Goal: Task Accomplishment & Management: Use online tool/utility

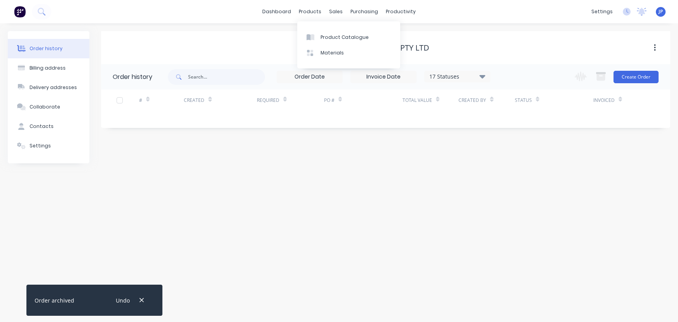
click at [334, 10] on div "sales" at bounding box center [335, 12] width 21 height 12
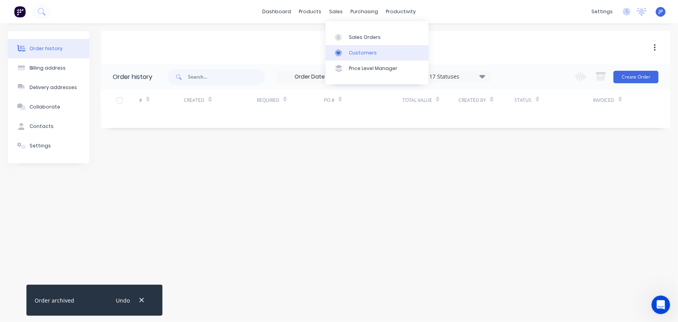
click at [349, 51] on div "Customers" at bounding box center [363, 52] width 28 height 7
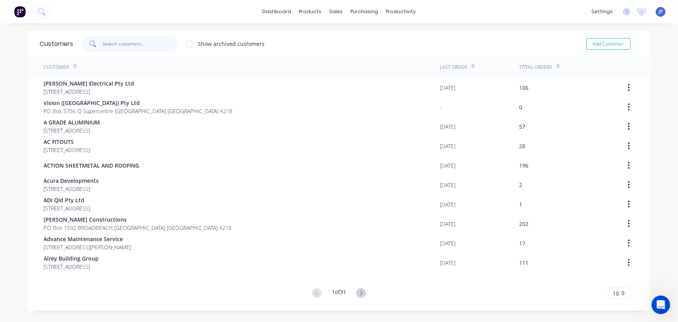
click at [152, 46] on input "text" at bounding box center [141, 44] width 76 height 16
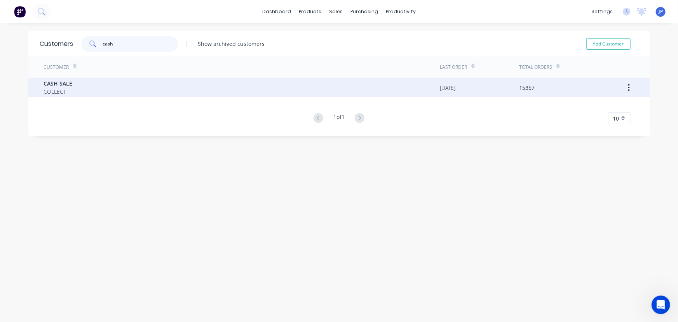
type input "cash"
click at [72, 82] on div "CASH SALE COLLECT" at bounding box center [242, 87] width 396 height 19
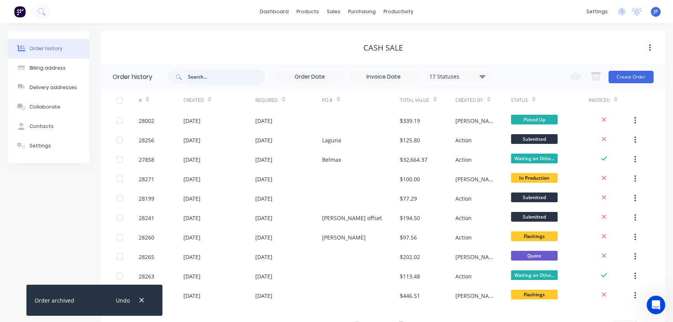
click at [201, 71] on input "text" at bounding box center [226, 77] width 77 height 16
type input "28199"
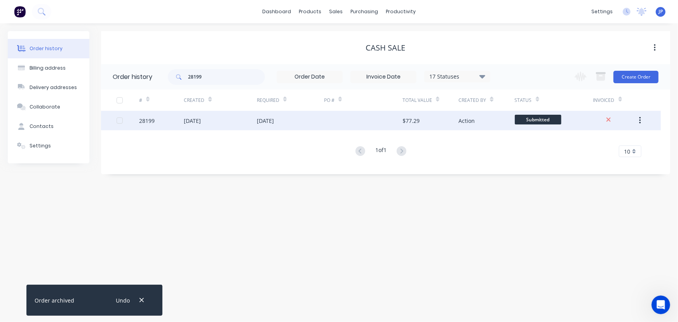
click at [195, 121] on div "[DATE]" at bounding box center [192, 121] width 17 height 8
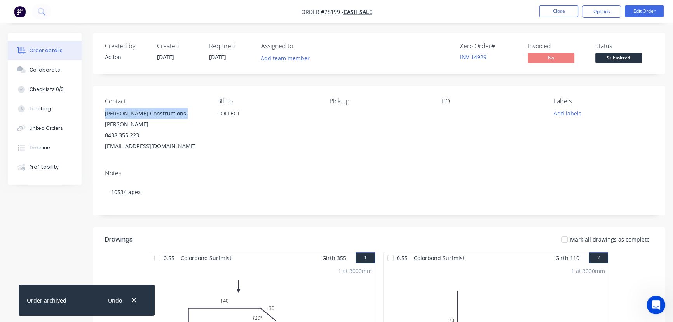
drag, startPoint x: 188, startPoint y: 112, endPoint x: 100, endPoint y: 119, distance: 88.0
click at [100, 119] on div "Contact [PERSON_NAME] Constructions - [PERSON_NAME] 0438 355 223 [EMAIL_ADDRESS…" at bounding box center [379, 124] width 572 height 77
copy div "[PERSON_NAME] Constructions - [PERSON_NAME]"
click at [587, 11] on button "Options" at bounding box center [601, 11] width 39 height 12
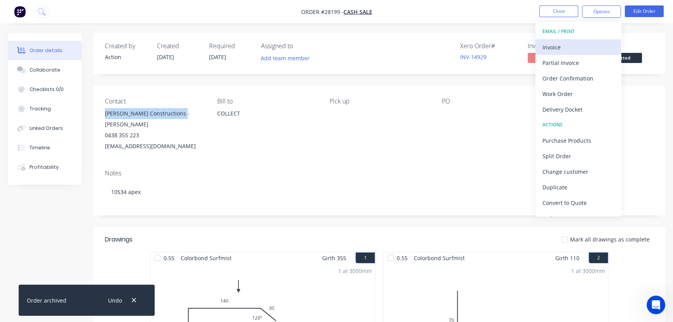
click at [568, 47] on div "Invoice" at bounding box center [577, 47] width 71 height 11
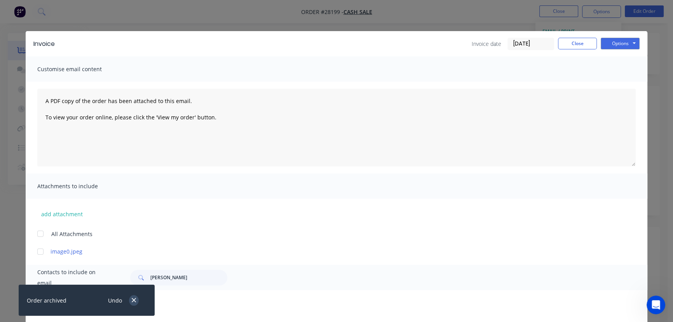
click at [134, 299] on icon "button" at bounding box center [133, 299] width 5 height 7
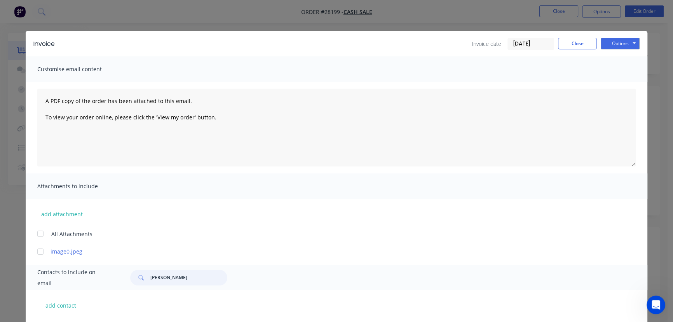
drag, startPoint x: 189, startPoint y: 279, endPoint x: 133, endPoint y: 279, distance: 56.3
click at [133, 279] on div "[PERSON_NAME]" at bounding box center [178, 278] width 97 height 16
paste input "[PERSON_NAME] Constructions - [PERSON_NAME]"
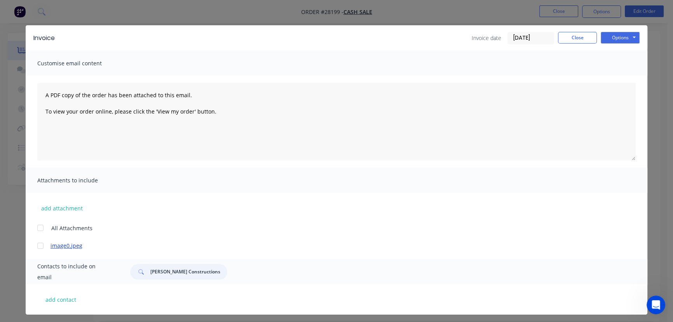
scroll to position [9, 0]
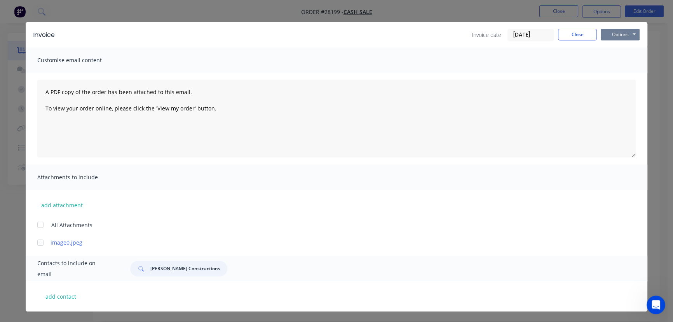
type input "[PERSON_NAME] Constructions - [PERSON_NAME]"
click at [625, 33] on button "Options" at bounding box center [620, 35] width 39 height 12
click at [611, 59] on button "Print" at bounding box center [626, 61] width 50 height 13
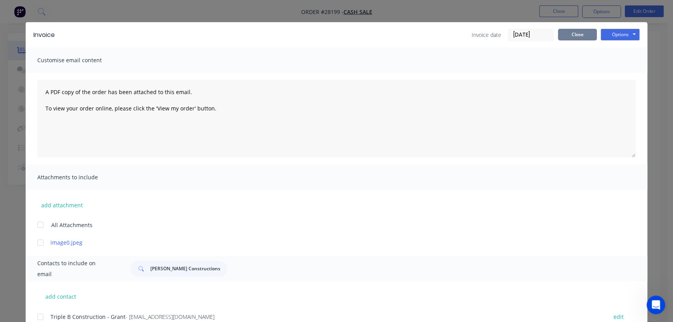
click at [576, 30] on button "Close" at bounding box center [577, 35] width 39 height 12
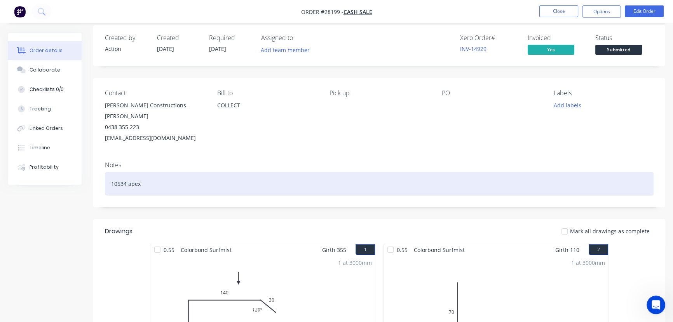
scroll to position [0, 0]
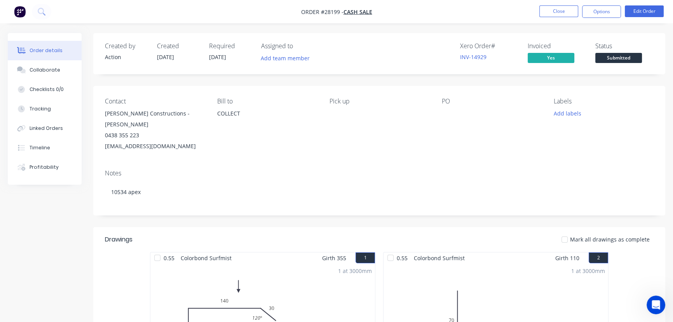
drag, startPoint x: 200, startPoint y: 138, endPoint x: 96, endPoint y: 117, distance: 107.0
click at [96, 117] on div "Contact [PERSON_NAME] Constructions - [PERSON_NAME] 0438 355 223 [EMAIL_ADDRESS…" at bounding box center [379, 124] width 572 height 77
copy div "[PERSON_NAME] Constructions - [PERSON_NAME] 0438 355 223 [EMAIL_ADDRESS][DOMAIN…"
click at [549, 11] on button "Close" at bounding box center [558, 11] width 39 height 12
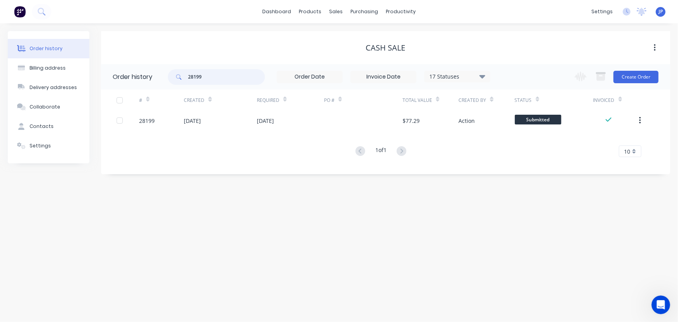
drag, startPoint x: 217, startPoint y: 78, endPoint x: 169, endPoint y: 80, distance: 48.2
click at [169, 80] on div "28199" at bounding box center [216, 77] width 97 height 16
type input "28271"
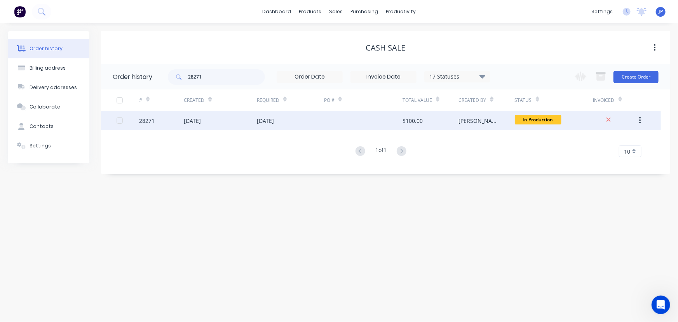
click at [201, 121] on div "[DATE]" at bounding box center [192, 121] width 17 height 8
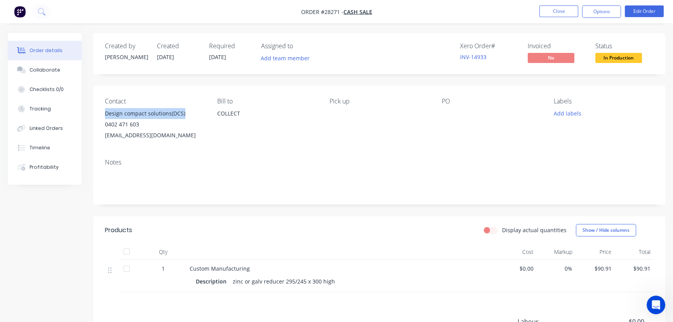
drag, startPoint x: 183, startPoint y: 113, endPoint x: 97, endPoint y: 111, distance: 86.3
click at [97, 111] on div "Contact Design compact solutions(DCS) 0402 471 603 [EMAIL_ADDRESS][DOMAIN_NAME]…" at bounding box center [379, 119] width 572 height 66
copy div "Design compact solutions(DCS)"
drag, startPoint x: 601, startPoint y: 10, endPoint x: 571, endPoint y: 20, distance: 32.2
click at [601, 10] on button "Options" at bounding box center [601, 11] width 39 height 12
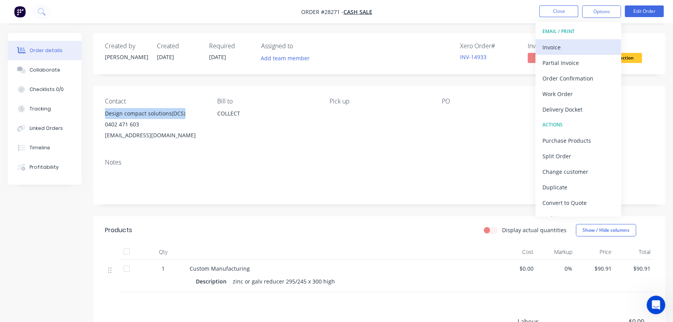
click at [554, 42] on div "Invoice" at bounding box center [577, 47] width 71 height 11
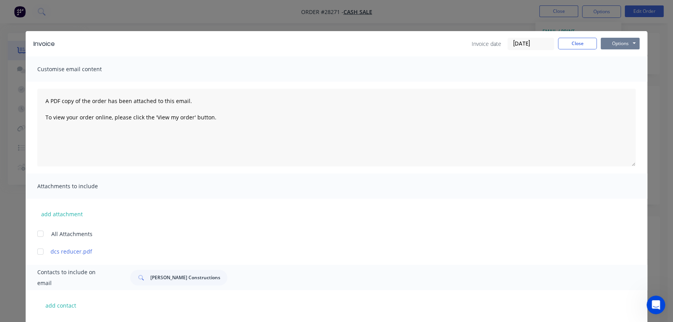
click at [611, 43] on button "Options" at bounding box center [620, 44] width 39 height 12
drag, startPoint x: 218, startPoint y: 279, endPoint x: 147, endPoint y: 281, distance: 71.1
click at [150, 281] on input "[PERSON_NAME] Constructions - [PERSON_NAME]" at bounding box center [188, 278] width 77 height 16
paste input "Design compact solutions(DCS)"
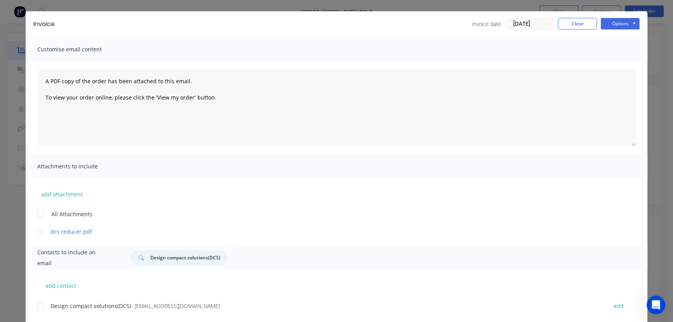
scroll to position [38, 0]
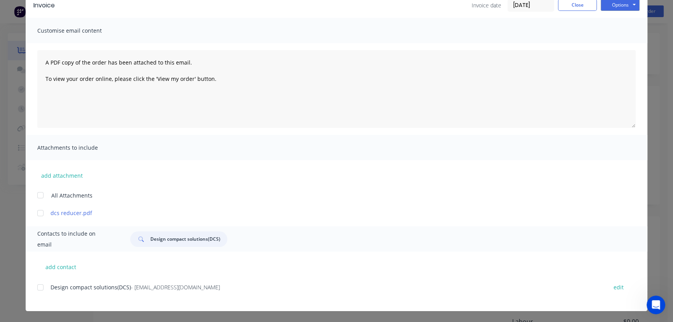
type input "Design compact solutions(DCS)"
drag, startPoint x: 158, startPoint y: 291, endPoint x: 37, endPoint y: 298, distance: 121.1
click at [37, 298] on div "Design compact solutions(DCS) - [EMAIL_ADDRESS][DOMAIN_NAME] edit" at bounding box center [342, 292] width 610 height 20
copy div "Design compact solutions(DCS) - [EMAIL_ADDRESS][DOMAIN_NAME]"
click at [622, 8] on button "Options" at bounding box center [620, 5] width 39 height 12
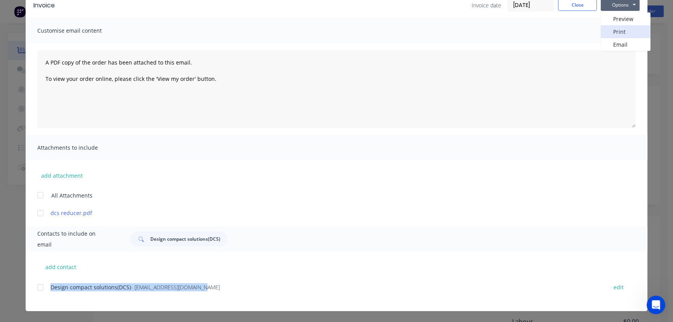
click at [624, 31] on button "Print" at bounding box center [626, 31] width 50 height 13
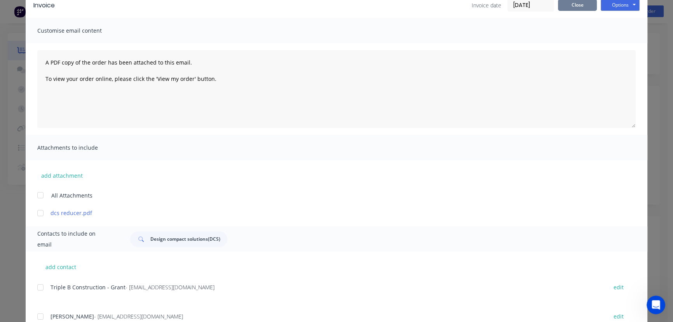
click at [574, 7] on button "Close" at bounding box center [577, 5] width 39 height 12
